Goal: Entertainment & Leisure: Browse casually

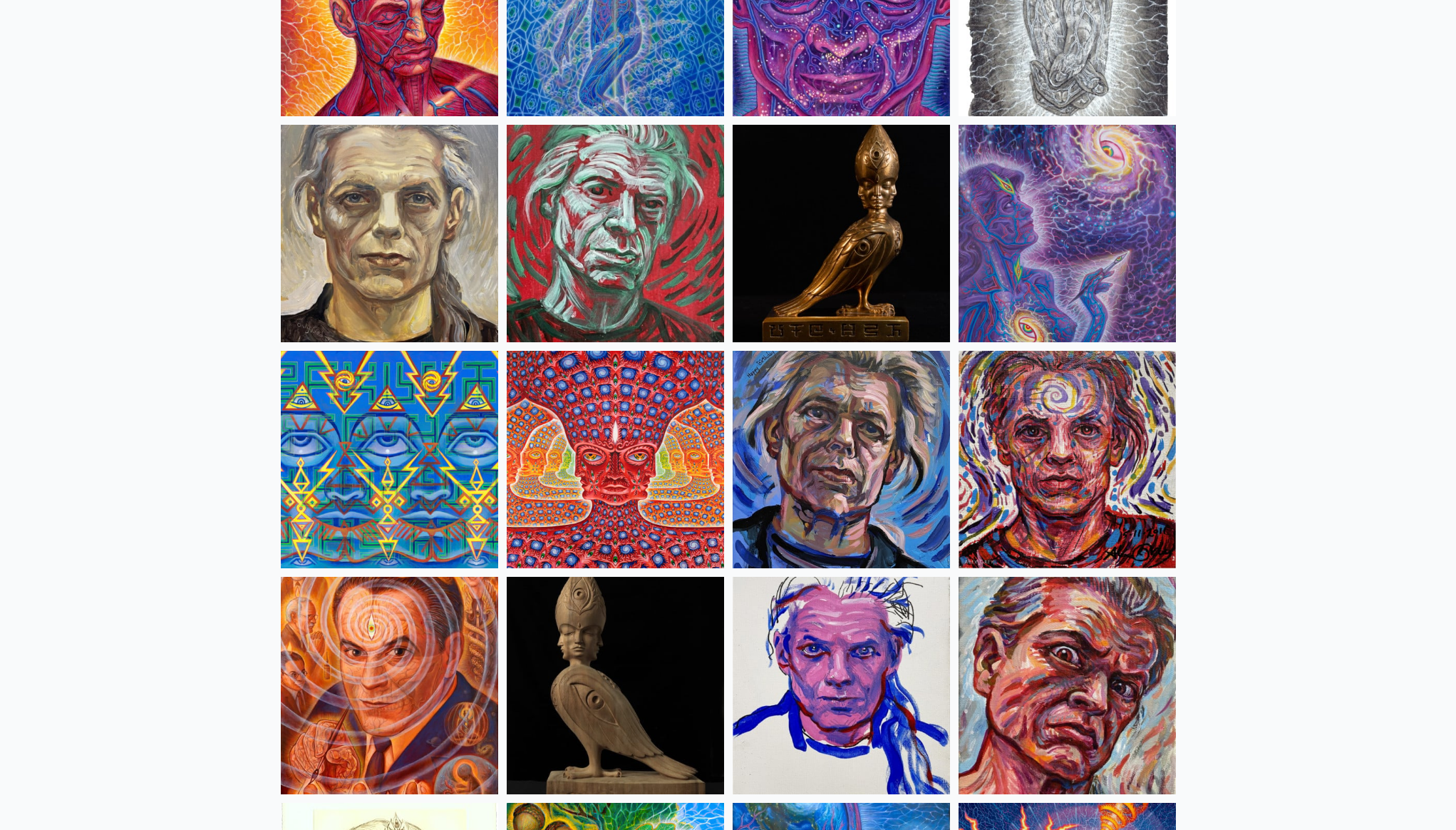
scroll to position [2980, 0]
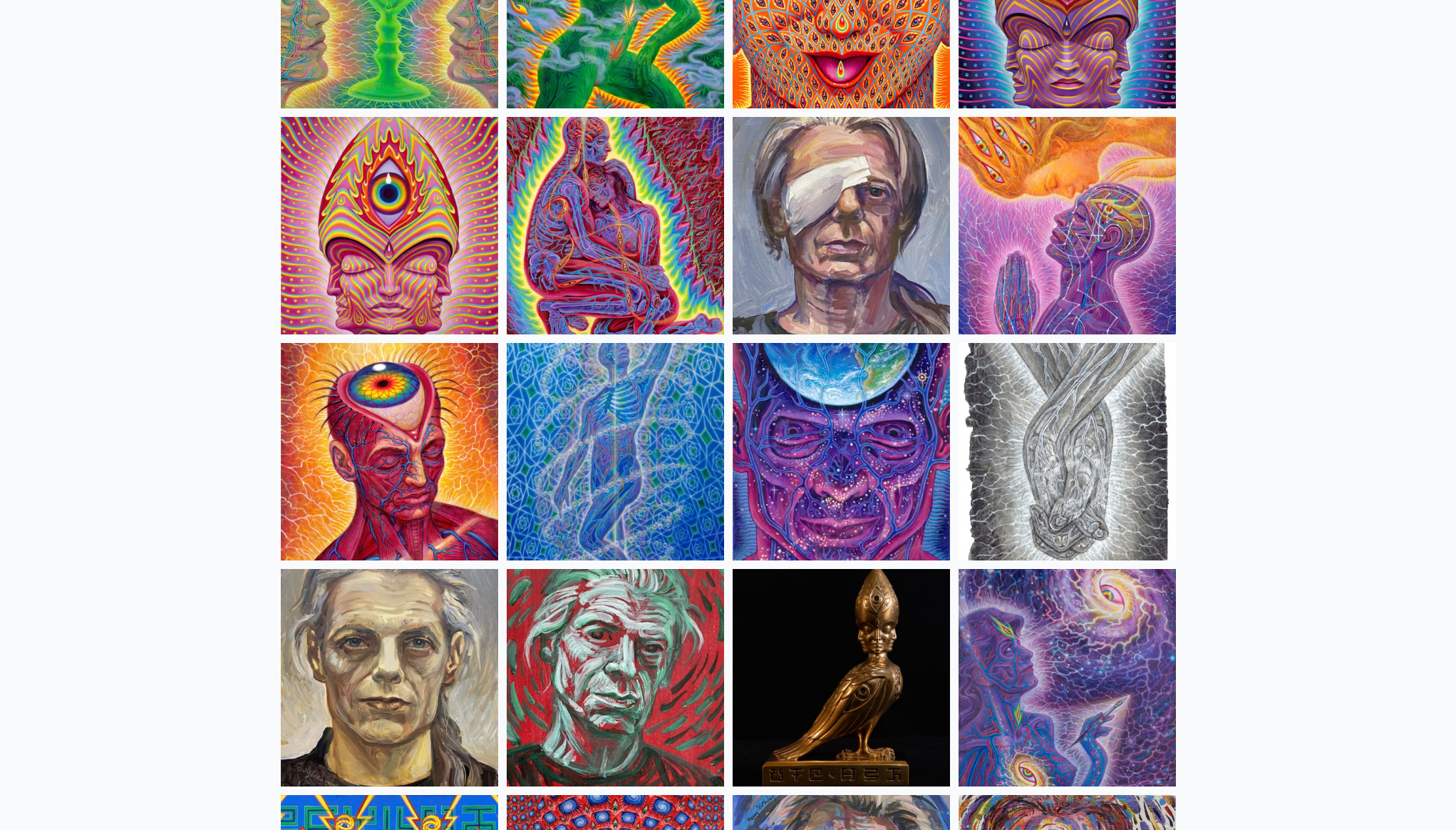
click at [566, 413] on img at bounding box center [615, 452] width 218 height 218
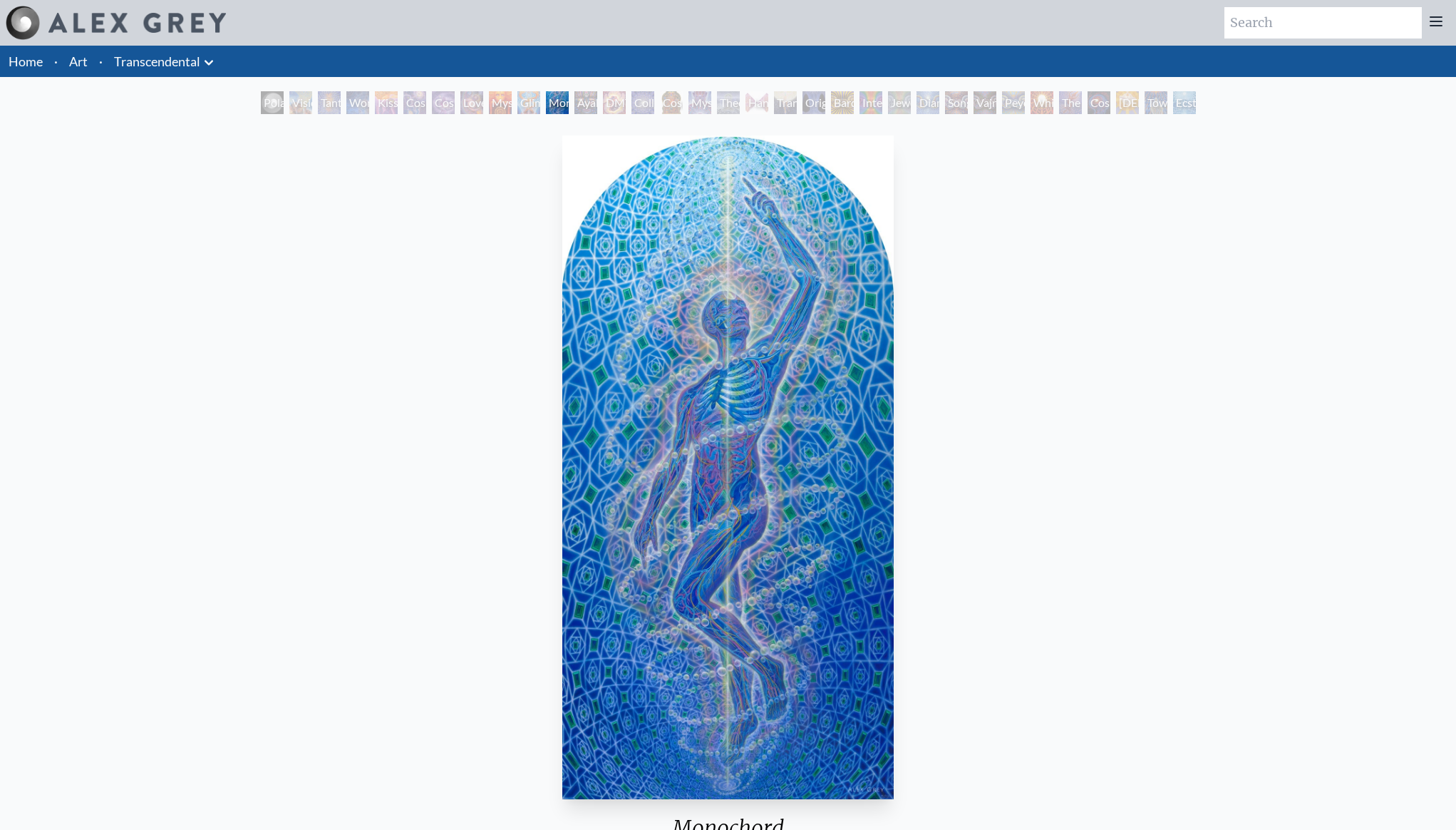
click at [851, 443] on img "11 / 33" at bounding box center [728, 467] width 331 height 664
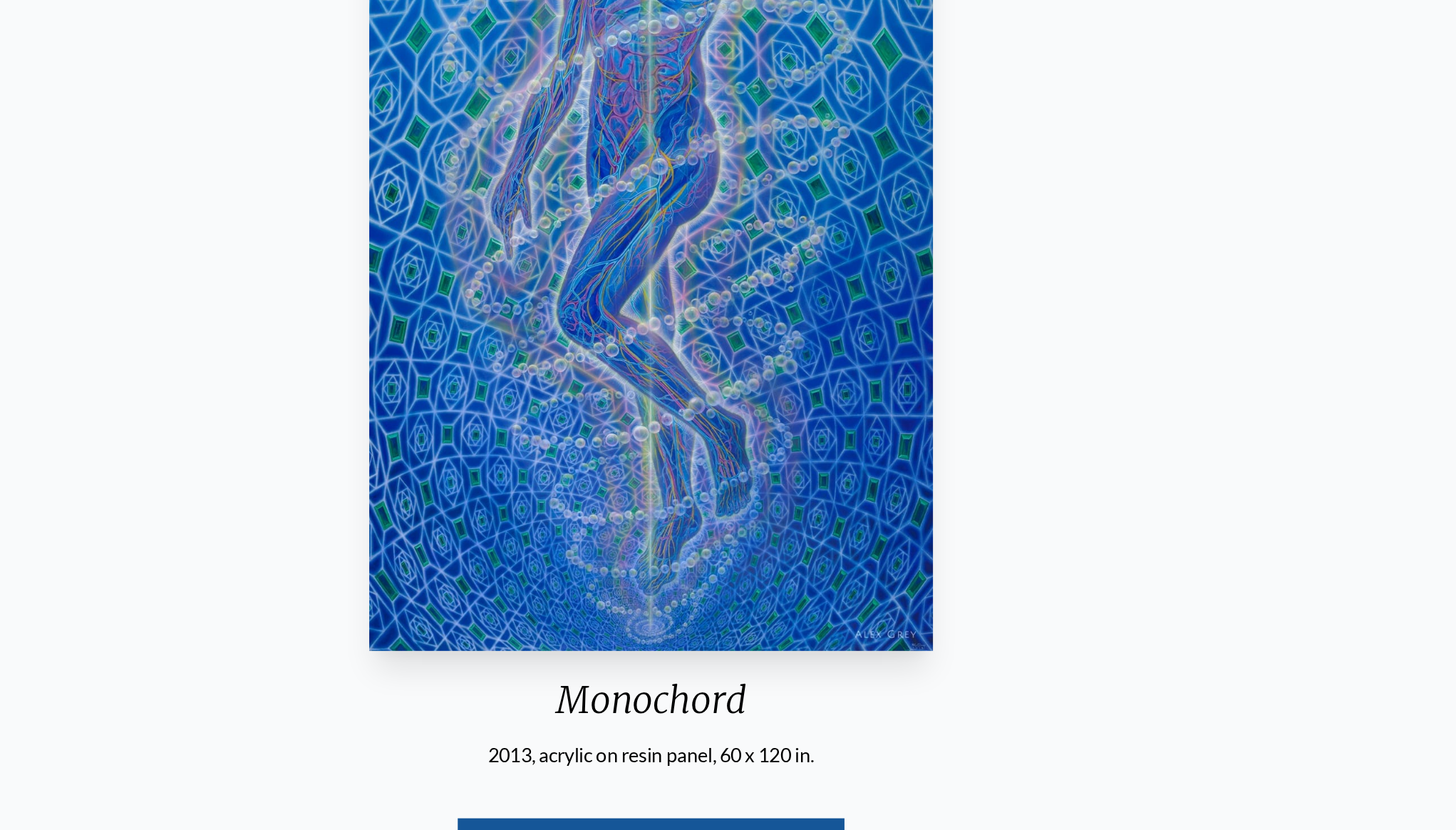
scroll to position [95, 0]
